Goal: Information Seeking & Learning: Learn about a topic

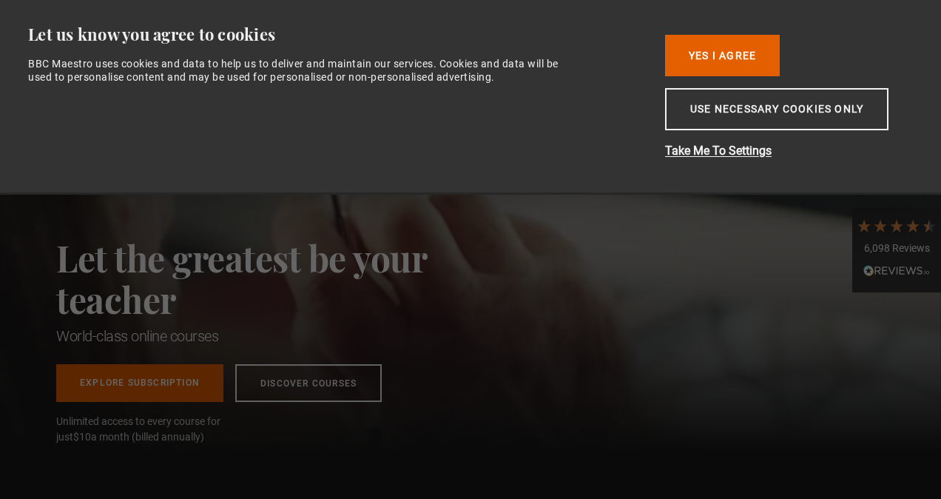
click at [732, 55] on button "Yes I Agree" at bounding box center [722, 55] width 115 height 41
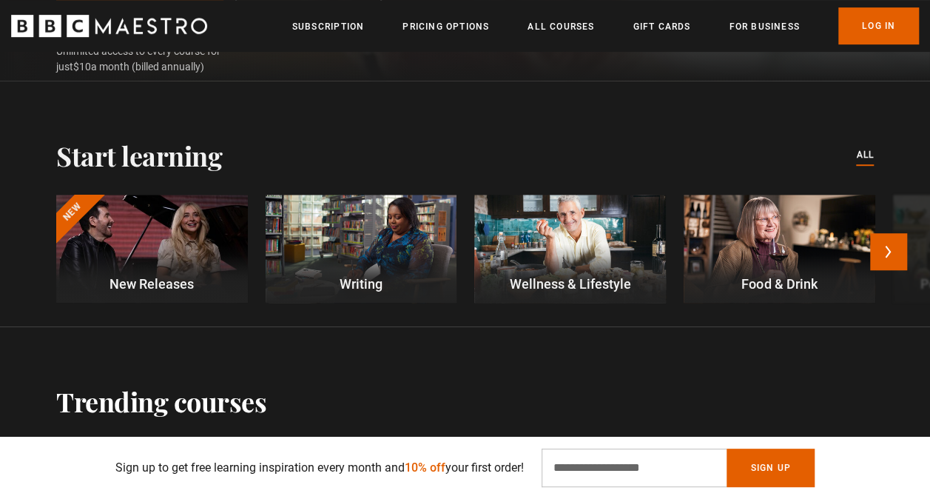
scroll to position [0, 186]
click at [895, 253] on button "Next" at bounding box center [888, 251] width 37 height 37
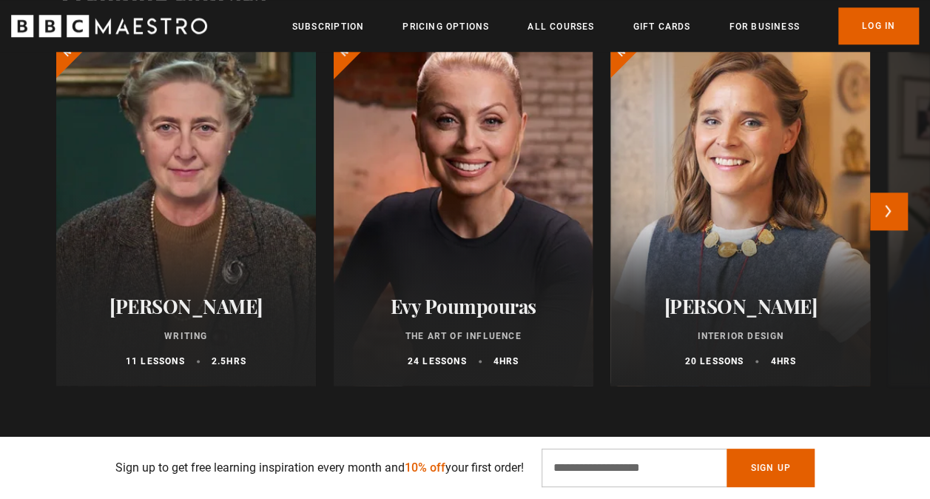
scroll to position [814, 0]
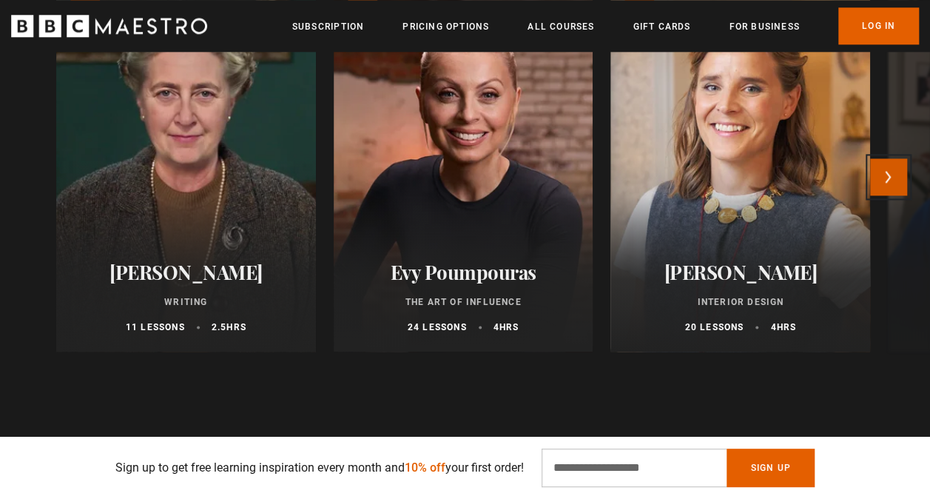
click at [887, 181] on button "Next" at bounding box center [888, 176] width 37 height 37
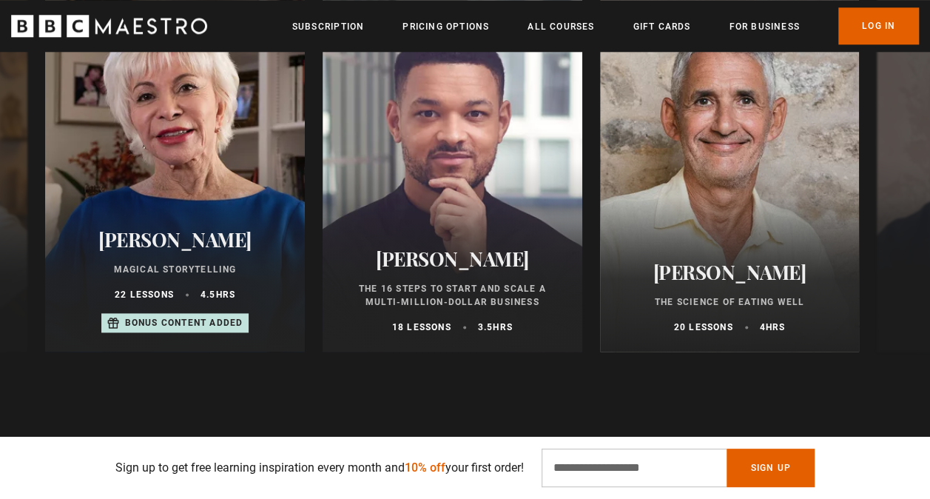
scroll to position [0, 558]
click at [899, 182] on button "Next" at bounding box center [888, 176] width 37 height 37
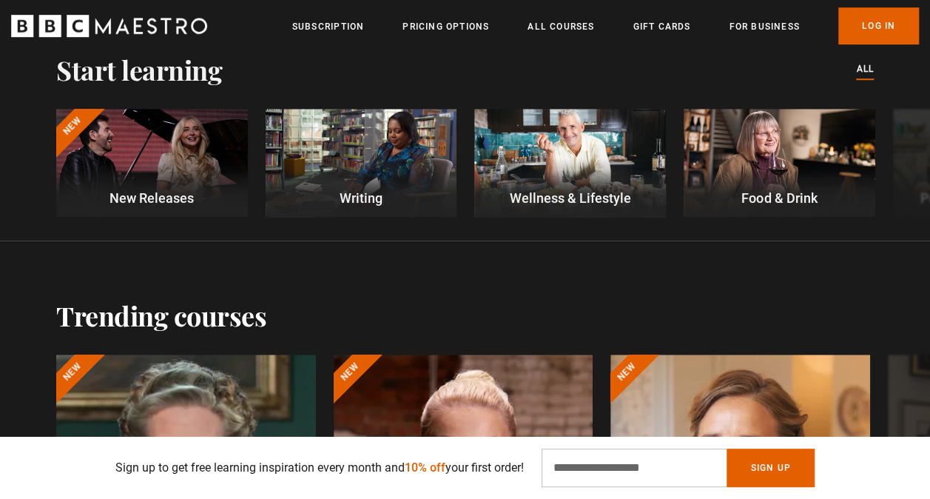
scroll to position [814, 0]
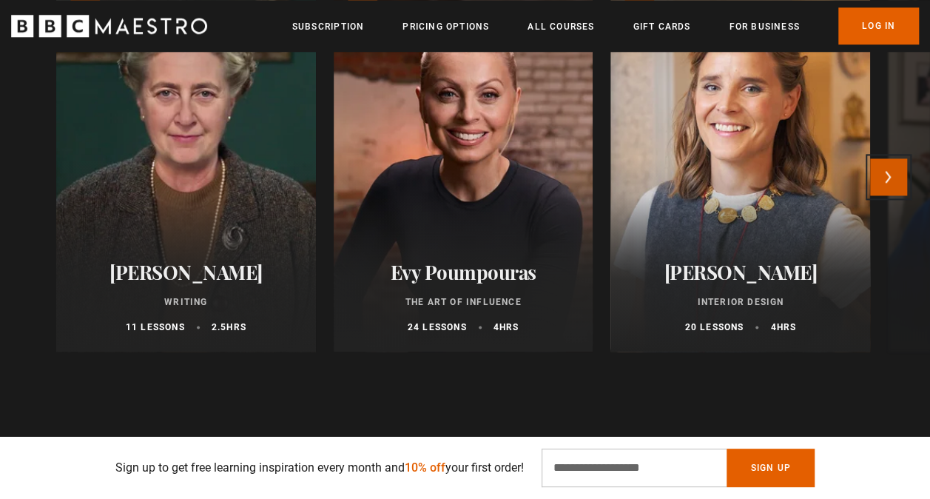
click at [899, 179] on button "Next" at bounding box center [888, 176] width 37 height 37
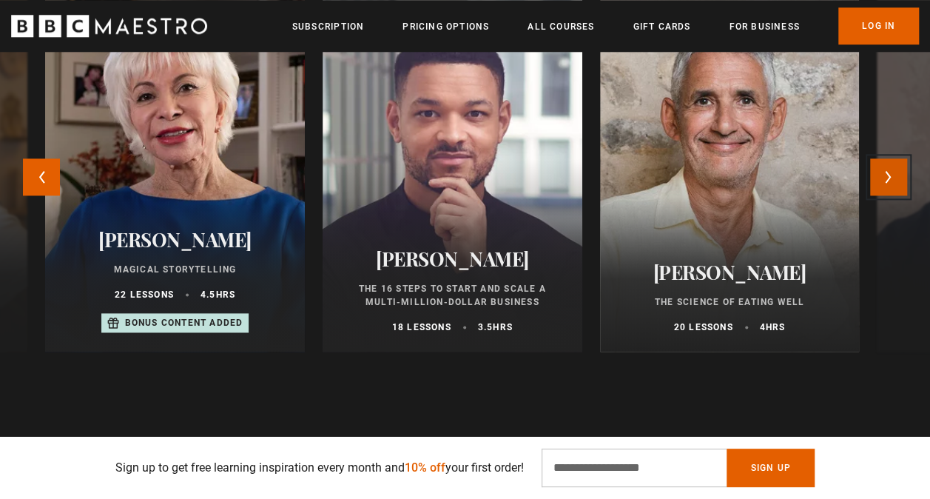
click at [899, 179] on button "Next" at bounding box center [888, 176] width 37 height 37
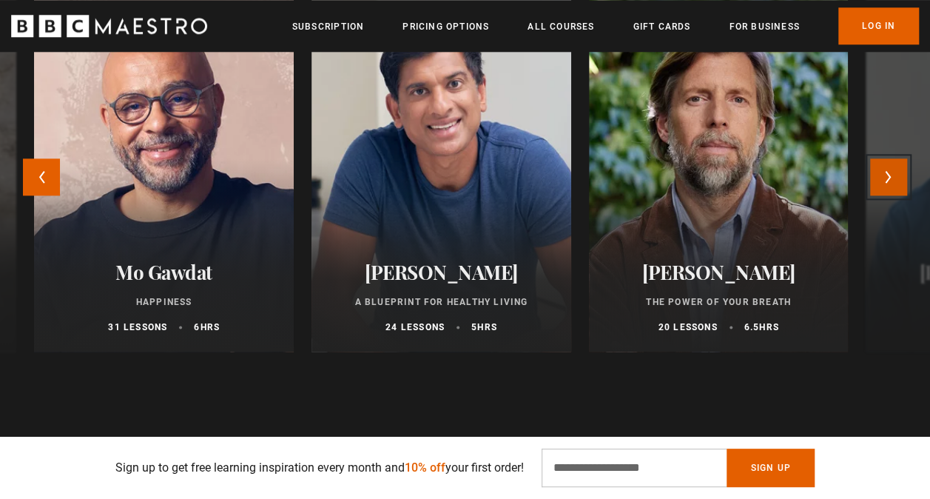
scroll to position [0, 186]
click at [885, 188] on button "Next" at bounding box center [888, 176] width 37 height 37
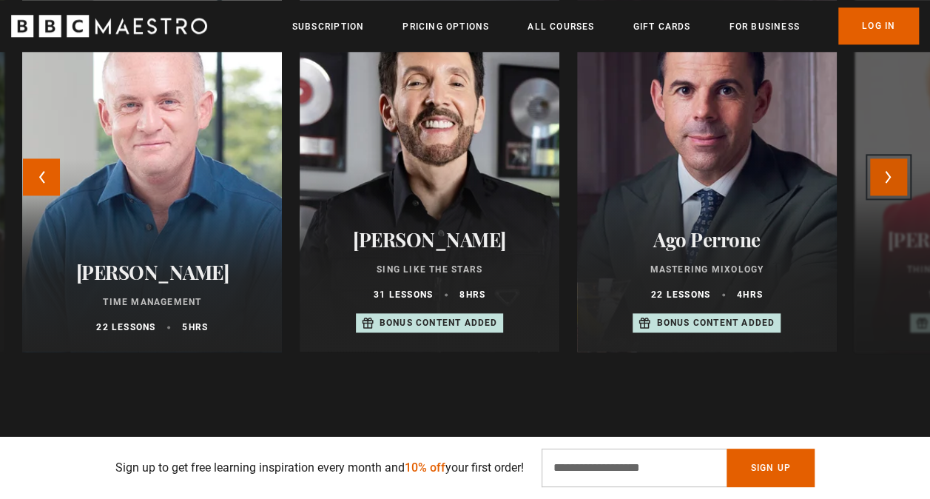
click at [889, 189] on button "Next" at bounding box center [888, 176] width 37 height 37
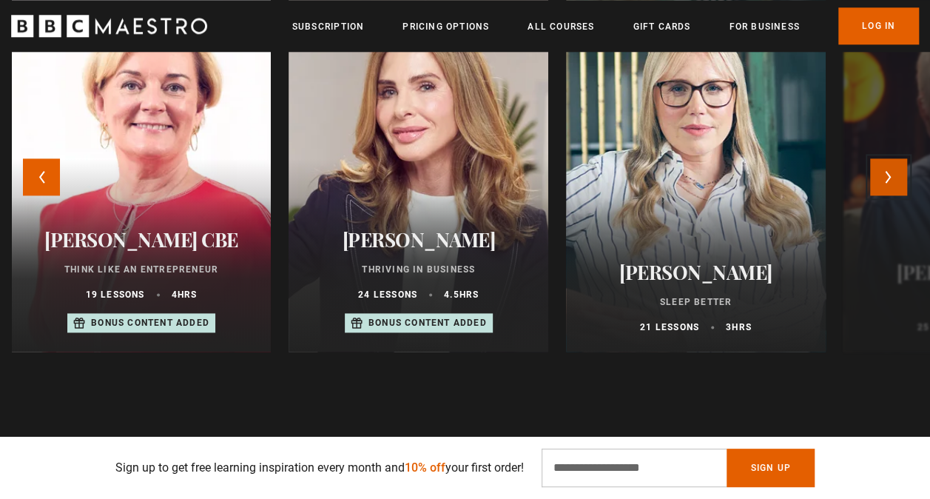
scroll to position [0, 372]
click at [889, 189] on button "Next" at bounding box center [888, 176] width 37 height 37
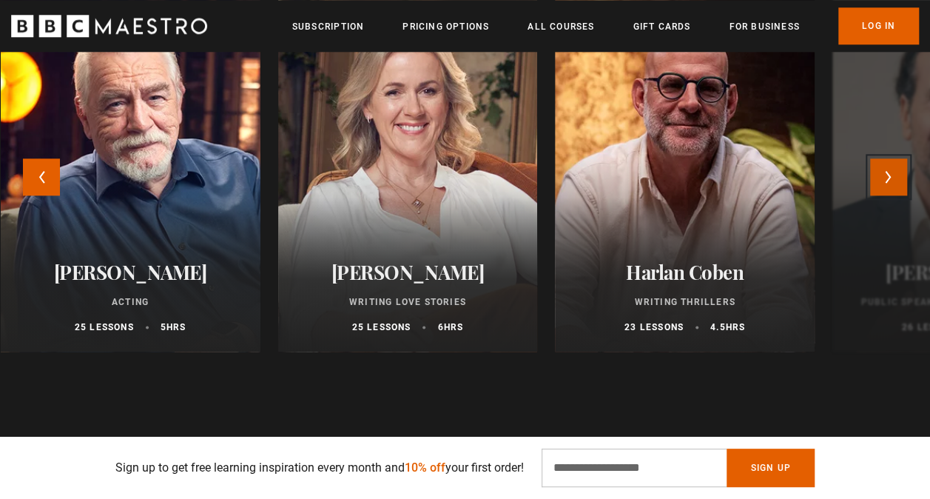
click at [889, 189] on button "Next" at bounding box center [888, 176] width 37 height 37
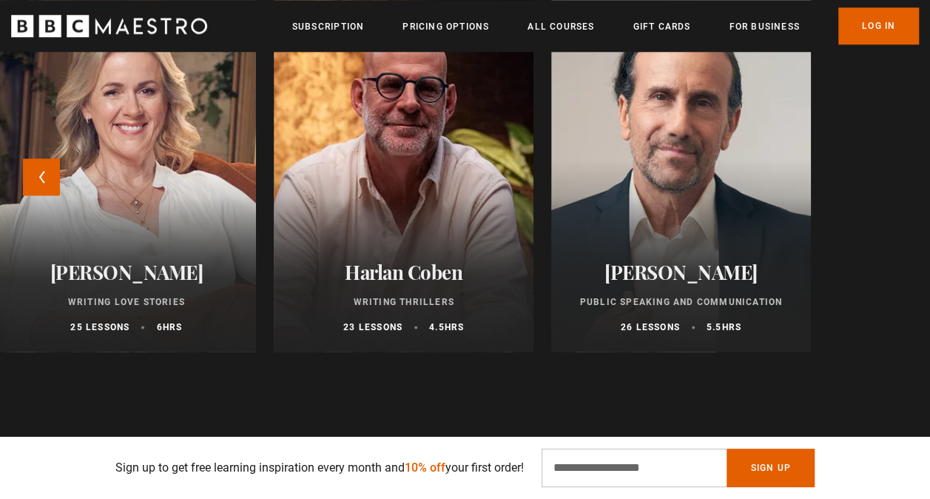
click at [700, 274] on h2 "[PERSON_NAME]" at bounding box center [681, 271] width 224 height 23
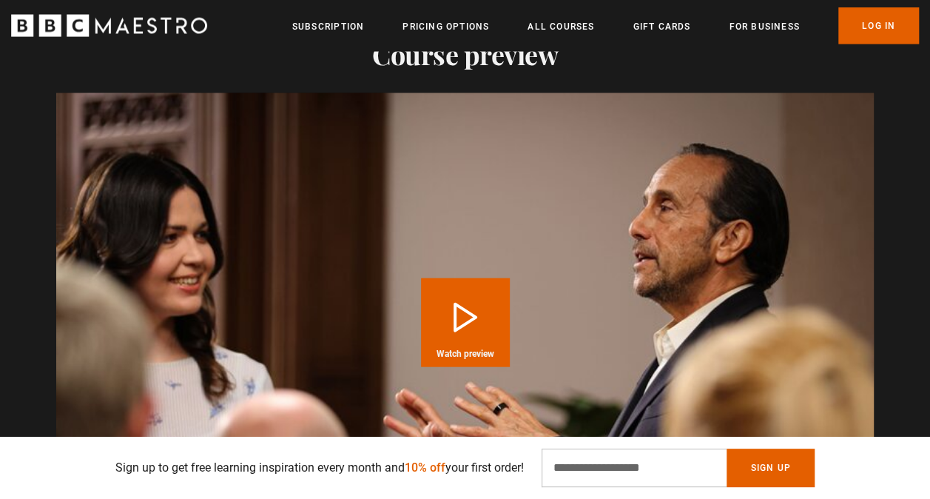
scroll to position [1628, 0]
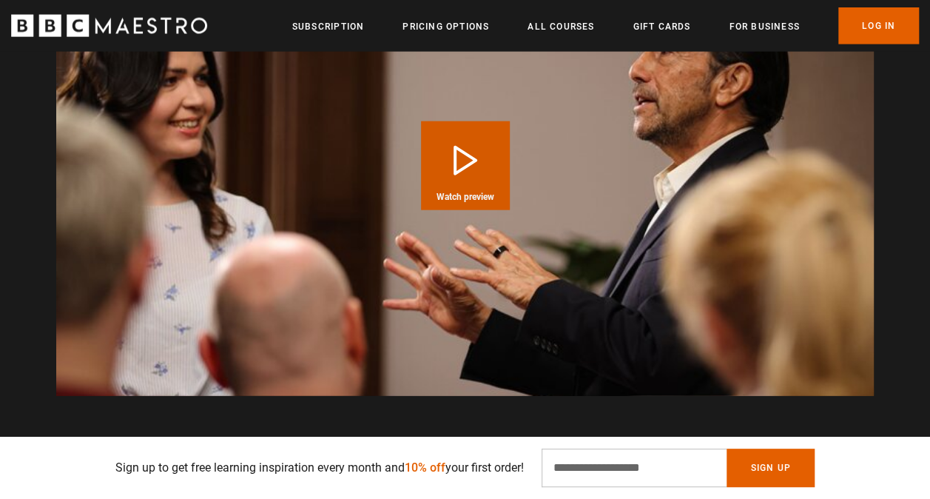
click at [479, 158] on button "Play Course overview for Public Speaking and Communication with [PERSON_NAME] W…" at bounding box center [465, 165] width 89 height 89
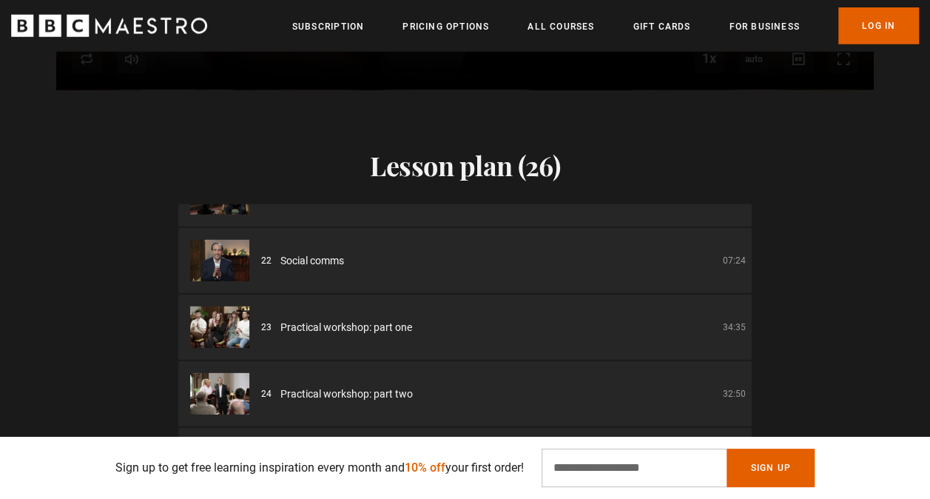
scroll to position [0, 0]
click at [355, 315] on li "23 Practical workshop: part one 34:35" at bounding box center [464, 326] width 573 height 65
click at [368, 328] on span "Practical workshop: part one" at bounding box center [346, 328] width 132 height 16
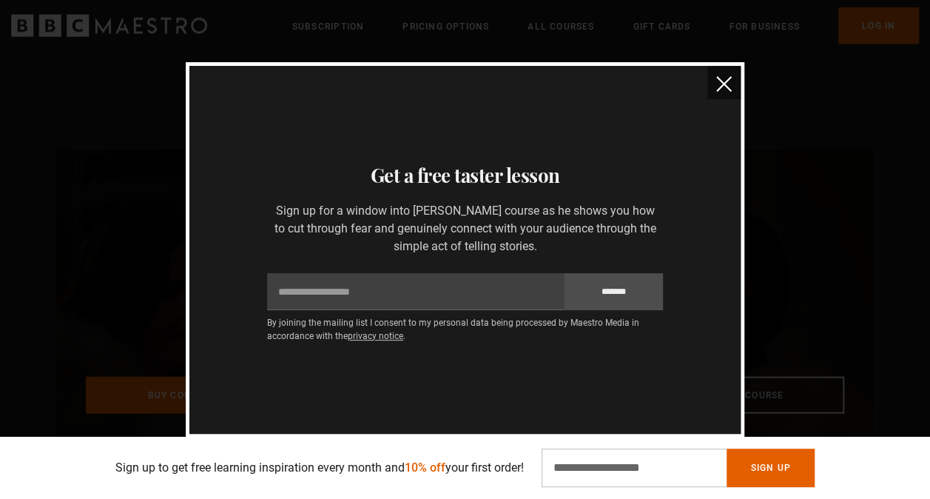
scroll to position [0, 186]
click at [721, 82] on img "close" at bounding box center [724, 84] width 16 height 16
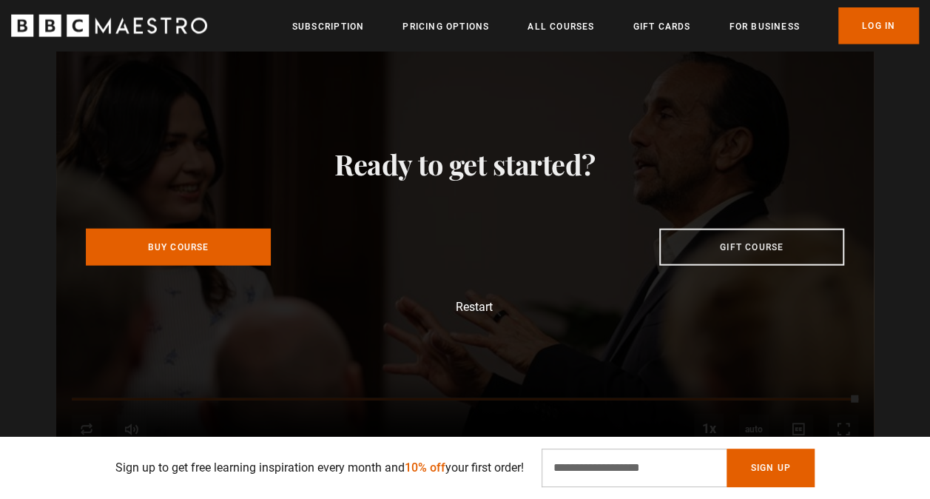
scroll to position [0, 372]
click at [474, 301] on button "Restart" at bounding box center [464, 307] width 55 height 12
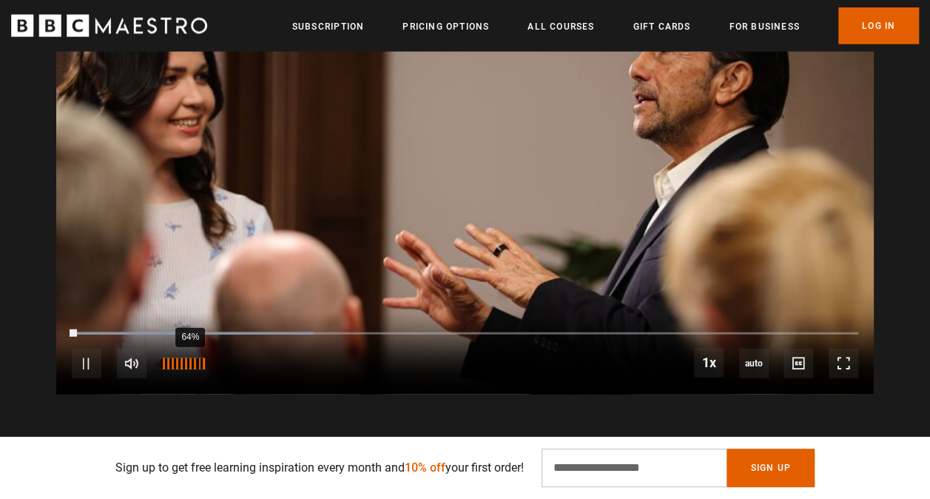
scroll to position [1711, 0]
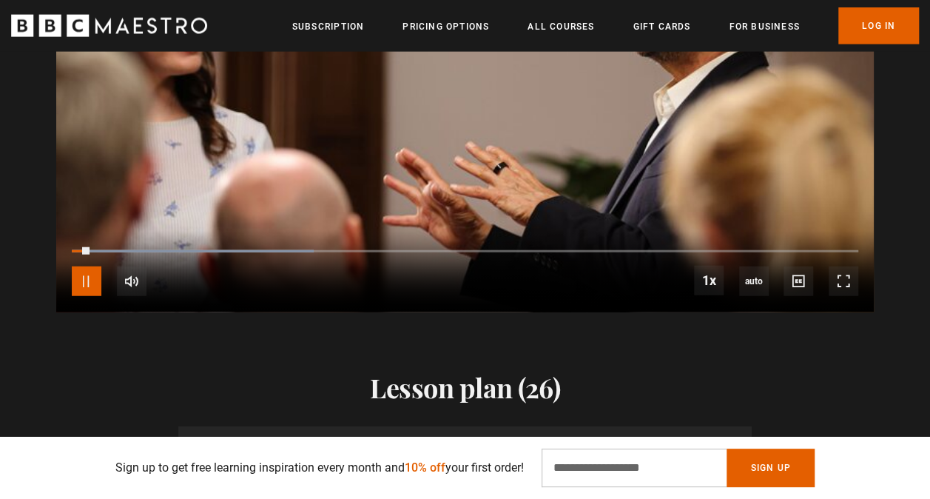
click at [89, 279] on span "Video Player" at bounding box center [87, 281] width 30 height 30
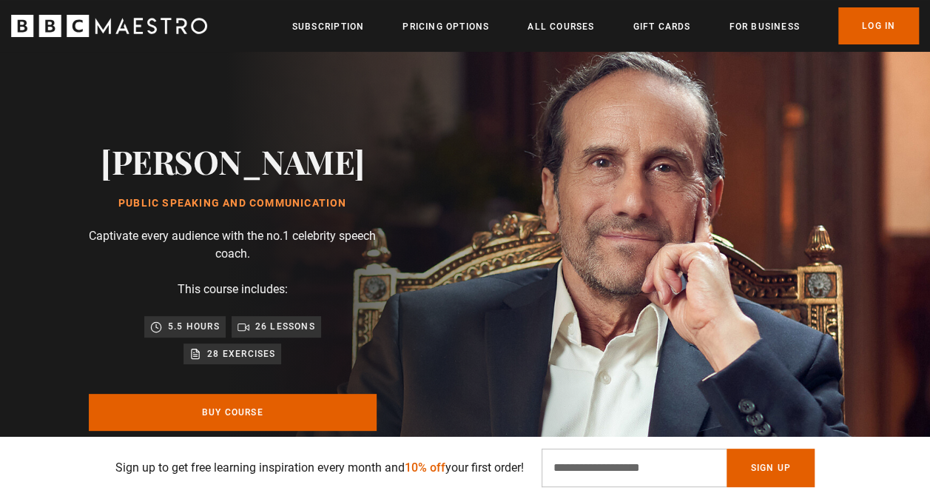
scroll to position [0, 0]
